Goal: Task Accomplishment & Management: Use online tool/utility

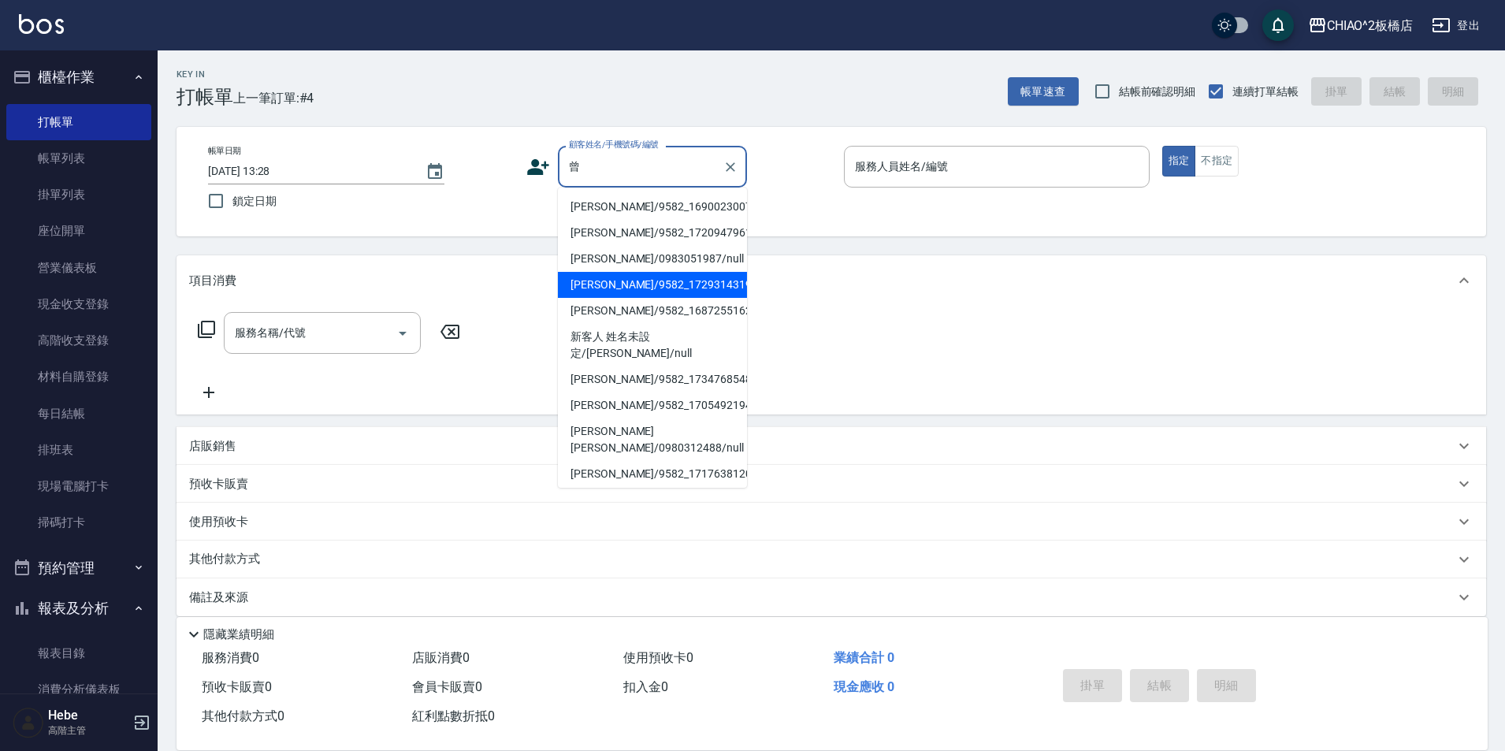
click at [581, 288] on li "[PERSON_NAME]/9582_1729314319/null" at bounding box center [652, 285] width 189 height 26
type input "[PERSON_NAME]/9582_1729314319/null"
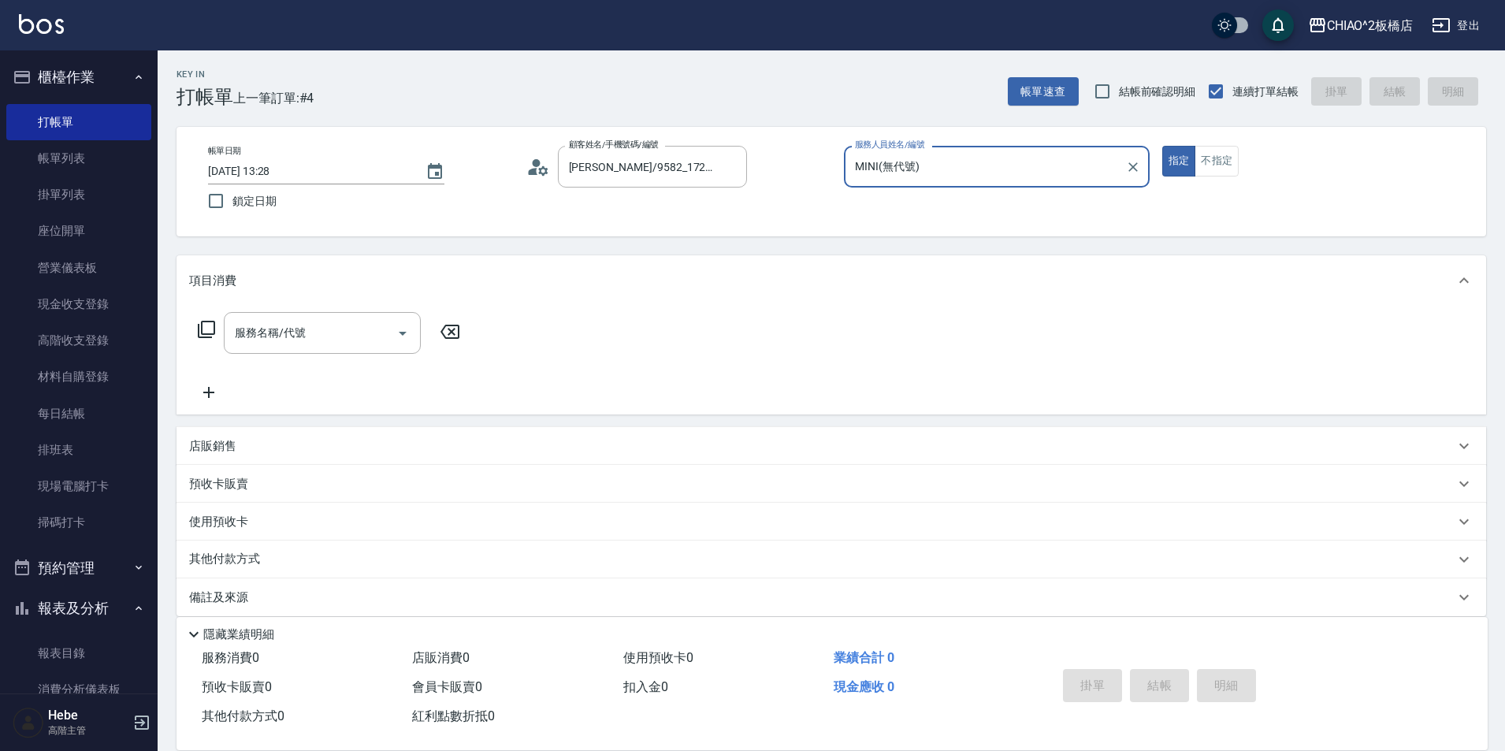
type input "MINI(無代號)"
click at [275, 335] on div "服務名稱/代號 服務名稱/代號" at bounding box center [322, 333] width 197 height 42
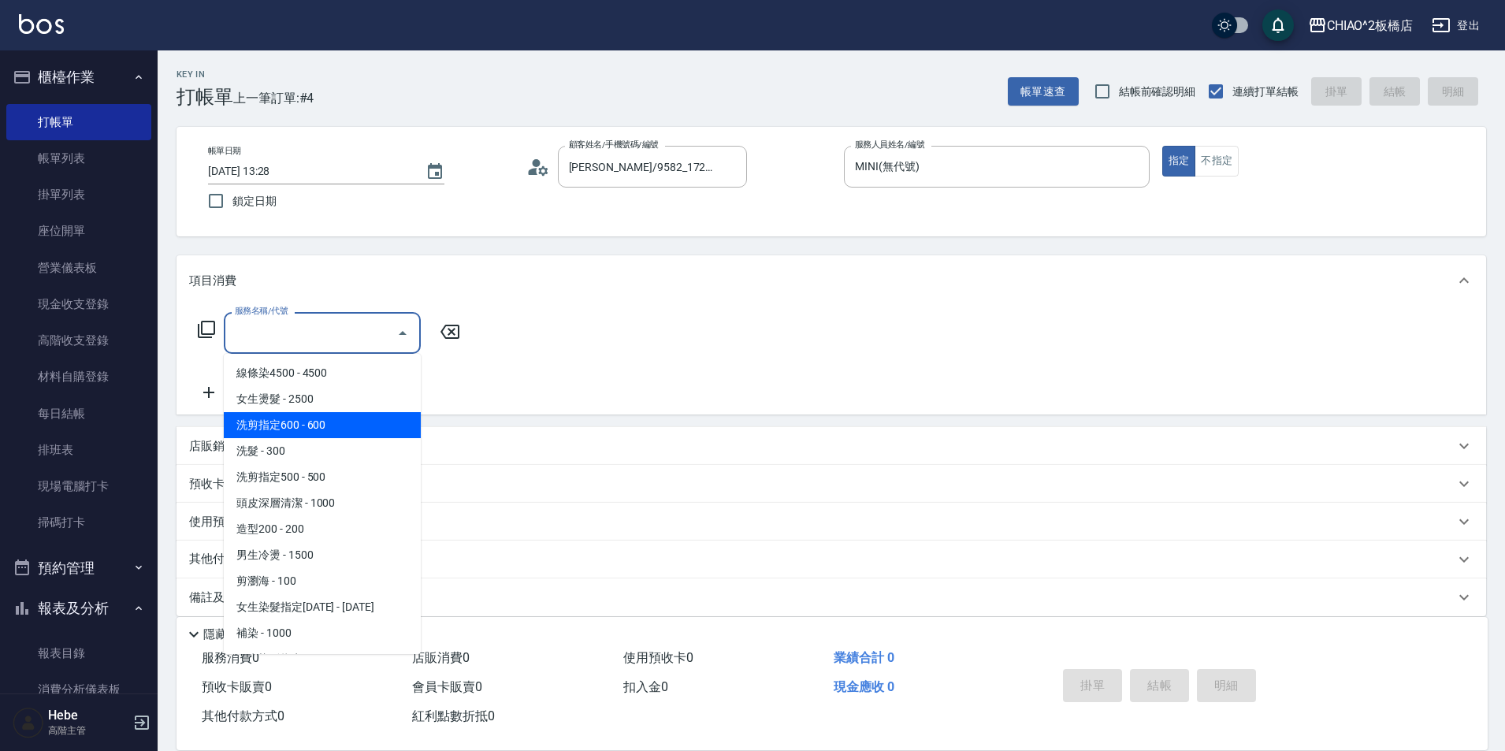
click at [304, 425] on span "洗剪指定600 - 600" at bounding box center [322, 425] width 197 height 26
type input "洗剪指定600(96678)"
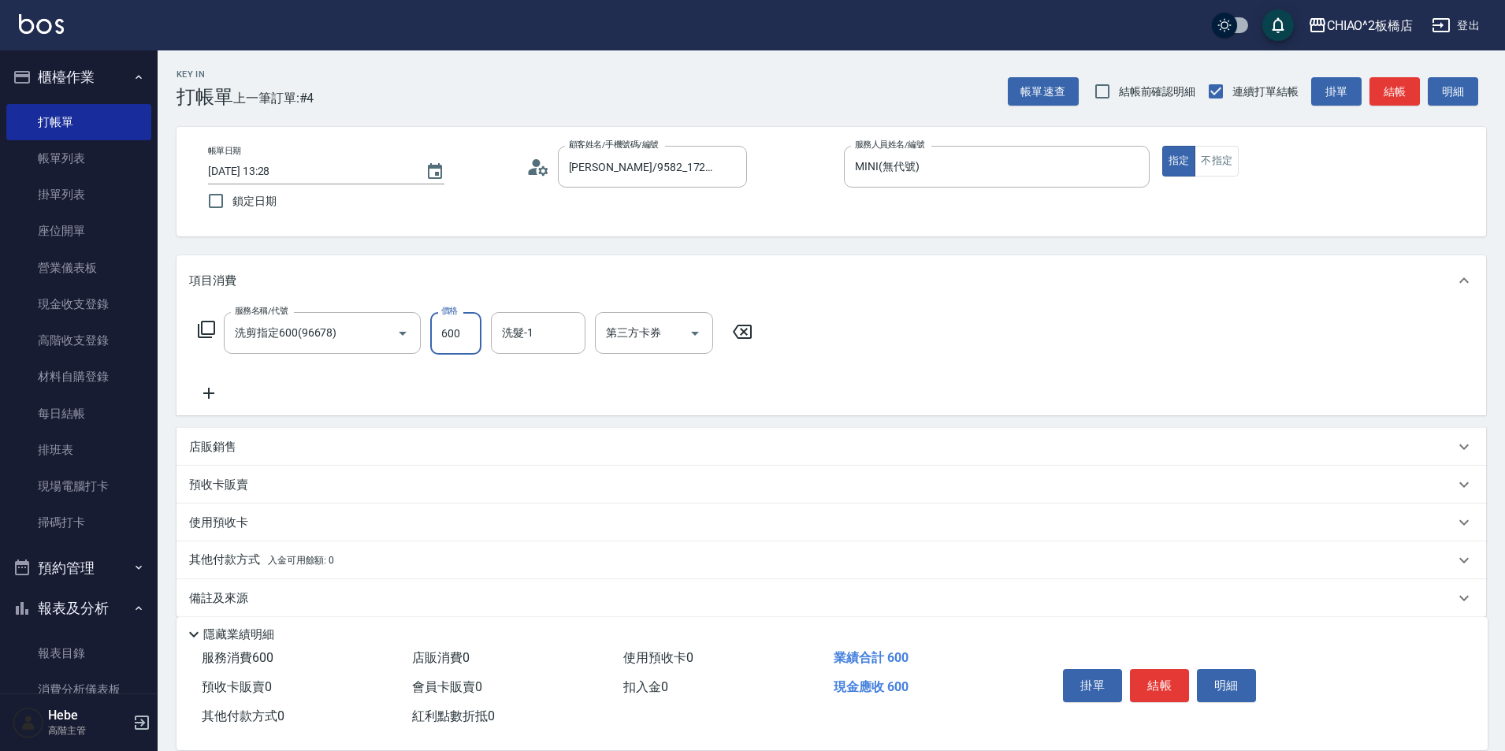
click at [477, 335] on input "600" at bounding box center [455, 333] width 51 height 43
click at [465, 339] on input "0" at bounding box center [455, 333] width 51 height 43
type input "999"
click at [1157, 678] on button "結帳" at bounding box center [1159, 685] width 59 height 33
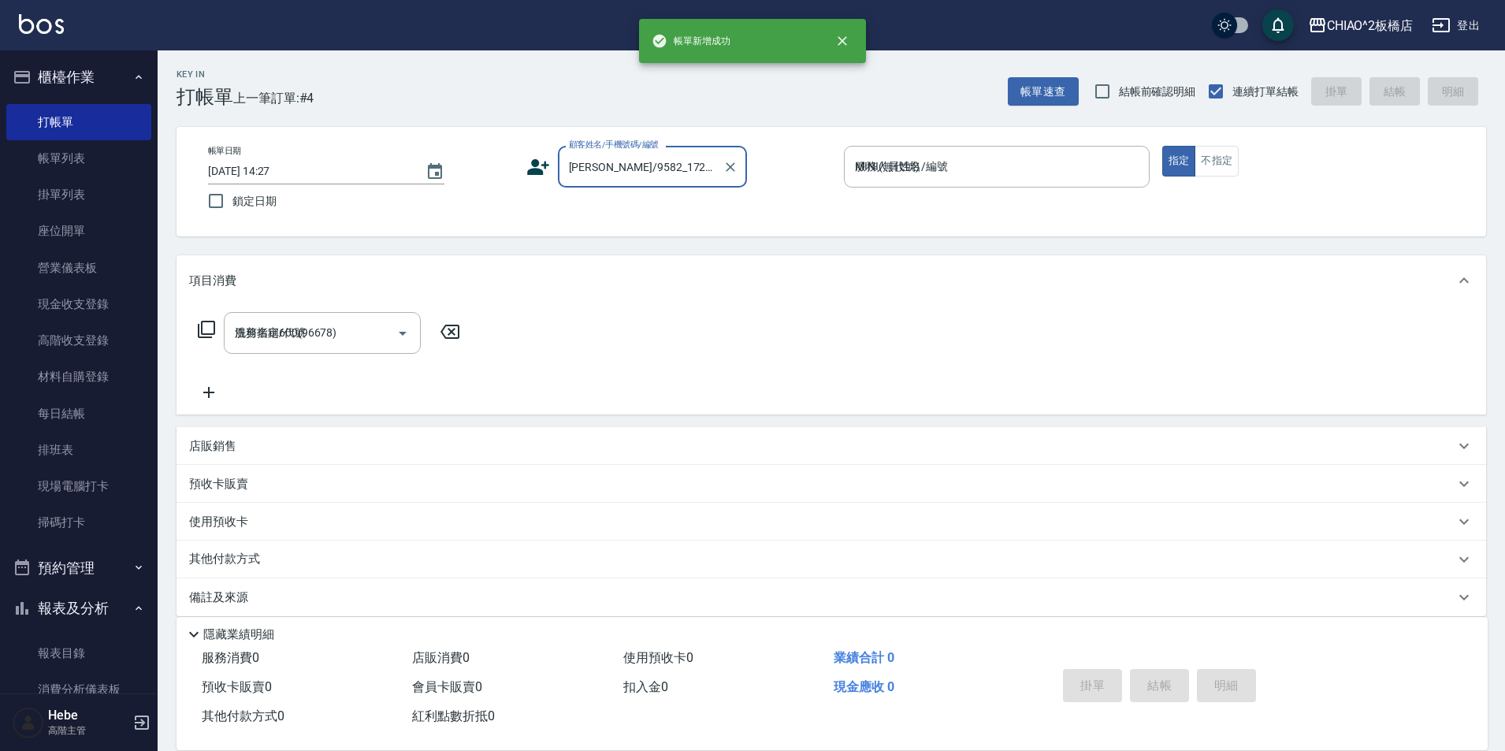
type input "[DATE] 14:27"
